Goal: Task Accomplishment & Management: Manage account settings

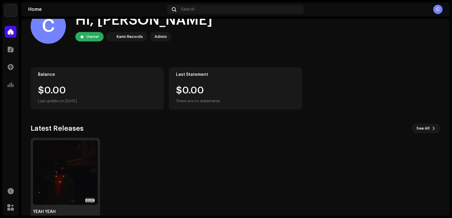
scroll to position [36, 0]
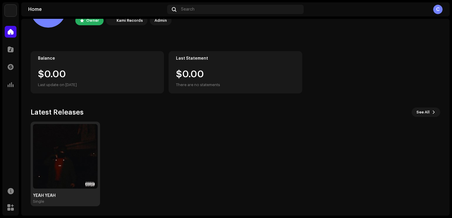
click at [80, 152] on img at bounding box center [65, 156] width 65 height 65
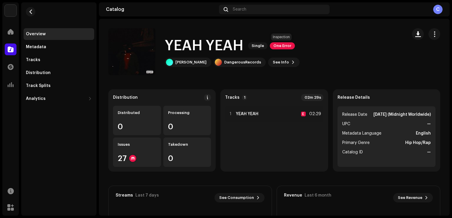
click at [274, 44] on span "One Error" at bounding box center [282, 45] width 25 height 7
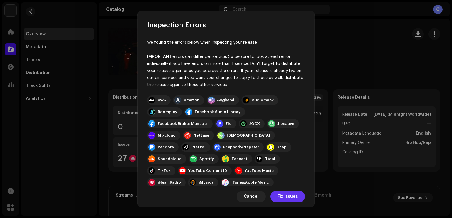
click at [294, 193] on span "Fix Issues" at bounding box center [288, 197] width 20 height 12
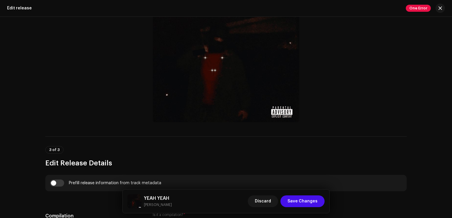
scroll to position [239, 0]
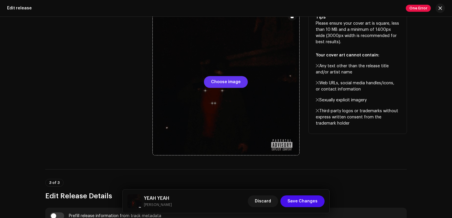
click at [221, 81] on span "Choose image" at bounding box center [226, 82] width 30 height 12
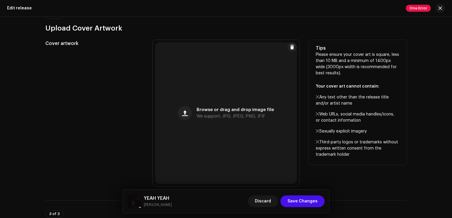
scroll to position [213, 0]
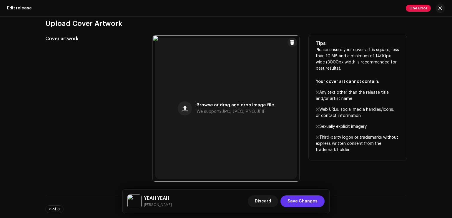
click at [320, 200] on button "Save Changes" at bounding box center [303, 202] width 44 height 12
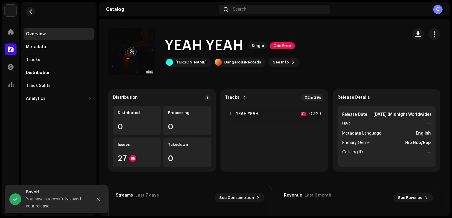
click at [145, 60] on re-a-cover at bounding box center [131, 51] width 47 height 47
click at [138, 51] on re-a-cover at bounding box center [131, 51] width 47 height 47
click at [136, 51] on button "button" at bounding box center [131, 51] width 9 height 9
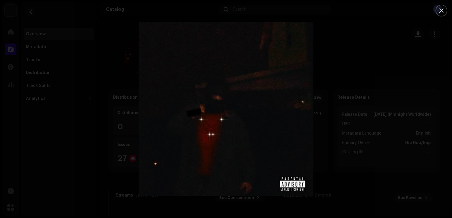
click at [351, 79] on div at bounding box center [226, 109] width 452 height 218
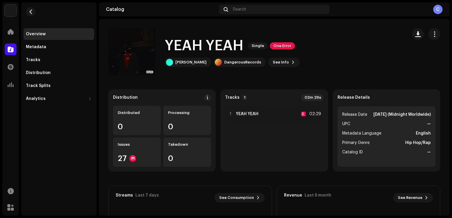
drag, startPoint x: 425, startPoint y: 34, endPoint x: 424, endPoint y: 37, distance: 3.2
click at [425, 34] on div at bounding box center [426, 34] width 28 height 12
click at [433, 33] on span "button" at bounding box center [435, 34] width 6 height 5
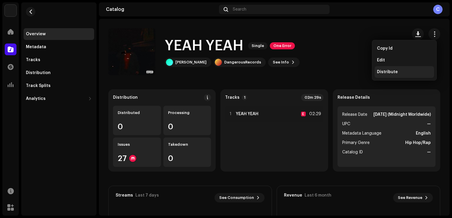
click at [390, 70] on span "Distribute" at bounding box center [387, 72] width 21 height 5
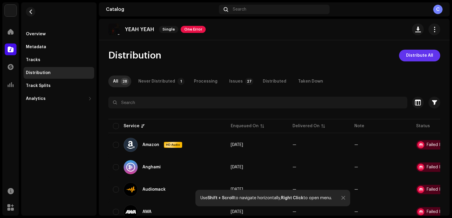
click at [421, 55] on span "Distribute All" at bounding box center [419, 56] width 27 height 12
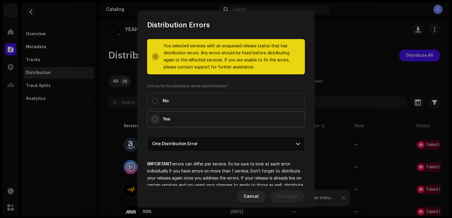
click at [155, 117] on input "Yes" at bounding box center [155, 120] width 6 height 6
radio input "true"
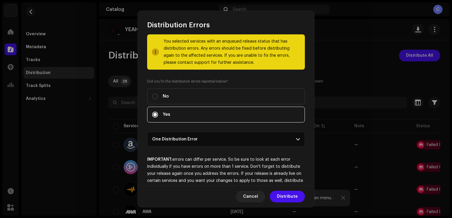
scroll to position [19, 0]
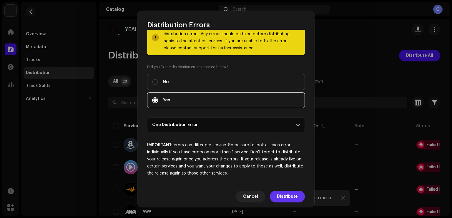
click at [284, 192] on span "Distribute" at bounding box center [287, 197] width 21 height 12
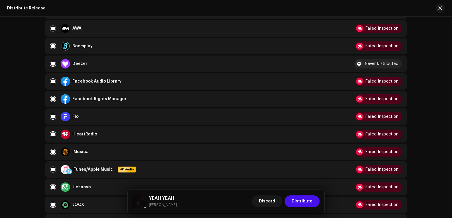
scroll to position [137, 0]
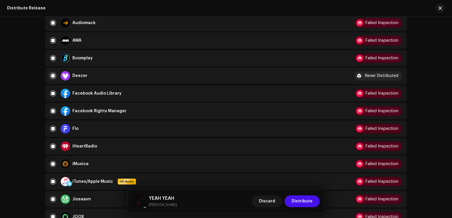
click at [50, 77] on input "checkbox" at bounding box center [53, 76] width 6 height 6
checkbox input "false"
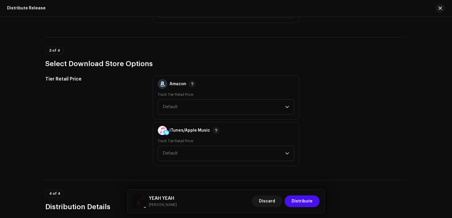
scroll to position [781, 0]
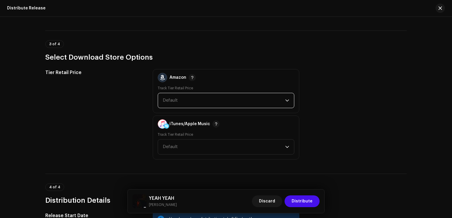
click at [238, 102] on span "Default" at bounding box center [224, 100] width 122 height 15
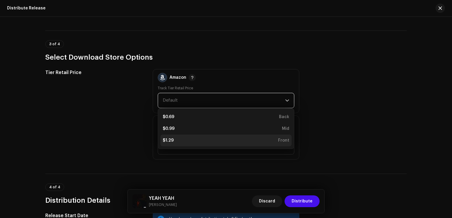
click at [218, 138] on div "$1.29 Front" at bounding box center [226, 141] width 127 height 6
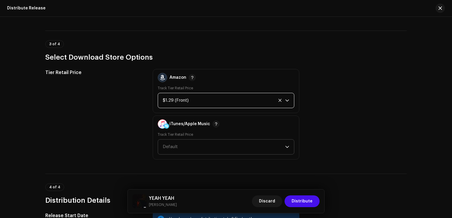
click at [212, 140] on span "Default" at bounding box center [224, 147] width 122 height 15
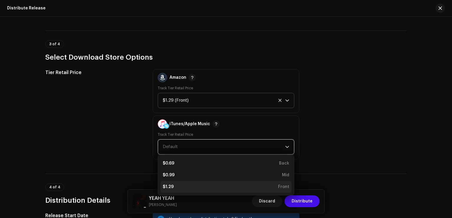
click at [188, 188] on div "$1.29 Front" at bounding box center [226, 187] width 127 height 6
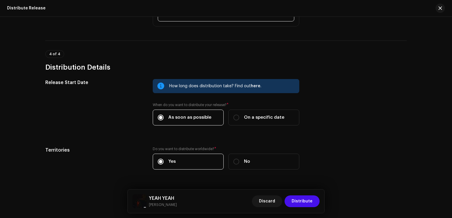
scroll to position [929, 0]
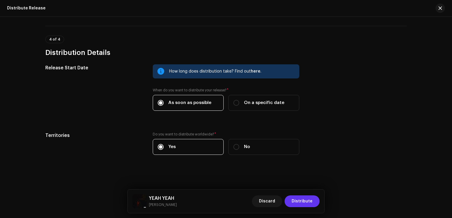
click at [298, 202] on span "Distribute" at bounding box center [302, 202] width 21 height 12
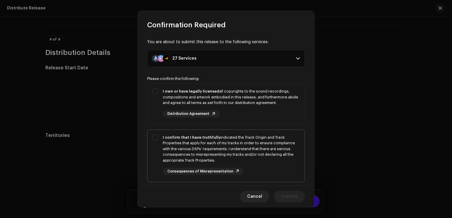
click at [153, 137] on div "I confirm that I have truthfully indicated the Track Origin and Track Propertie…" at bounding box center [226, 155] width 157 height 50
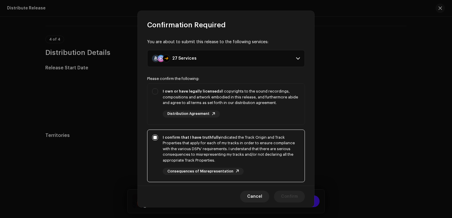
checkbox input "true"
click at [155, 95] on div "I own or have legally licensed all copyrights to the sound recordings, composit…" at bounding box center [226, 103] width 157 height 39
checkbox input "true"
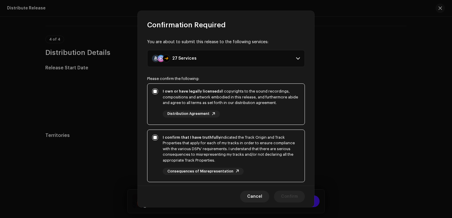
scroll to position [97, 0]
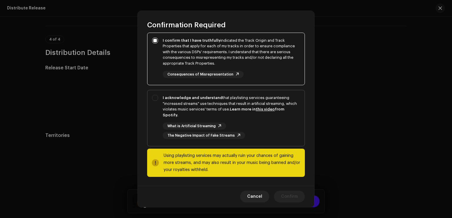
click at [158, 95] on div "I acknowledge and understand that playlisting services guaranteeing "increased …" at bounding box center [226, 117] width 157 height 54
checkbox input "true"
click at [299, 199] on button "Confirm" at bounding box center [289, 197] width 31 height 12
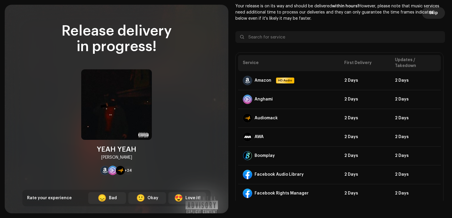
click at [433, 11] on span "Skip" at bounding box center [433, 13] width 9 height 12
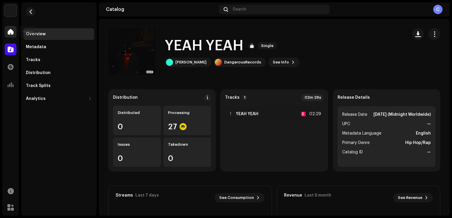
click at [8, 30] on span at bounding box center [11, 31] width 6 height 5
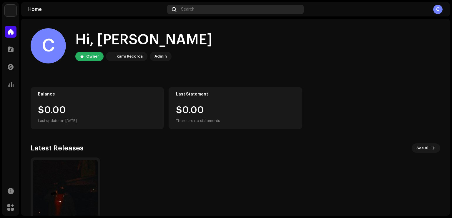
click at [220, 6] on div "Search" at bounding box center [235, 9] width 137 height 9
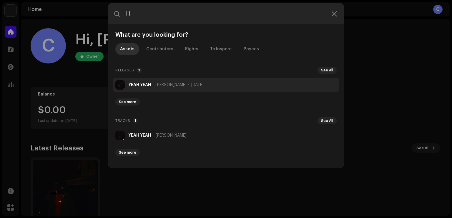
type input "lil"
click at [174, 81] on li "YEAH YEAH Lil Muillet [DATE]" at bounding box center [226, 85] width 226 height 14
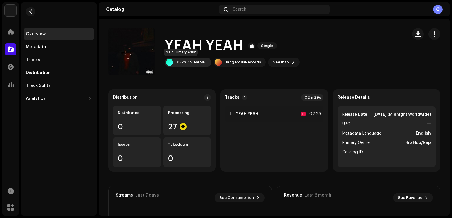
click at [187, 62] on div "[PERSON_NAME]" at bounding box center [191, 62] width 31 height 5
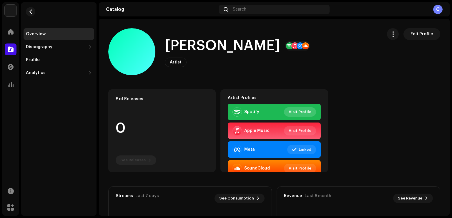
click at [304, 113] on span "Visit Profile" at bounding box center [300, 112] width 23 height 12
